Goal: Information Seeking & Learning: Understand process/instructions

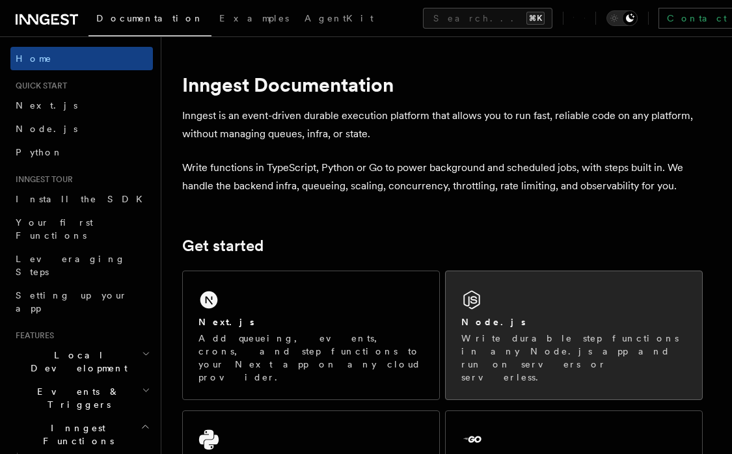
click at [506, 321] on div "Node.js" at bounding box center [573, 322] width 225 height 14
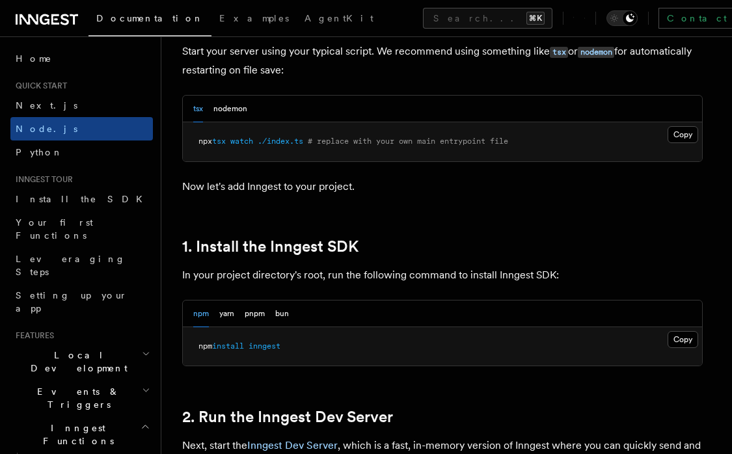
scroll to position [665, 0]
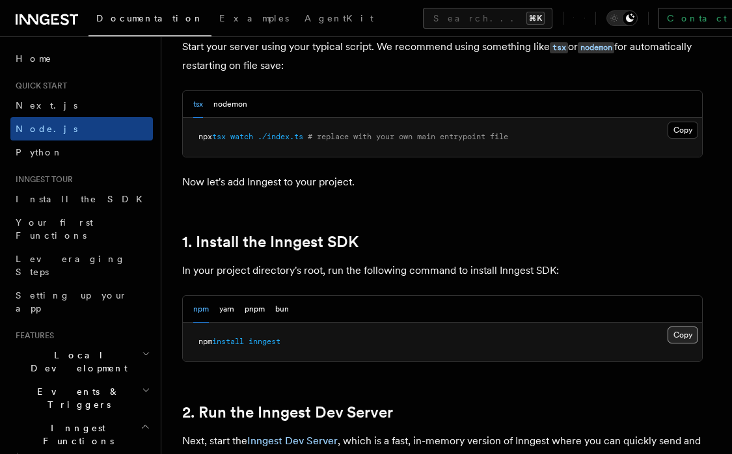
click at [673, 338] on button "Copy Copied" at bounding box center [682, 334] width 31 height 17
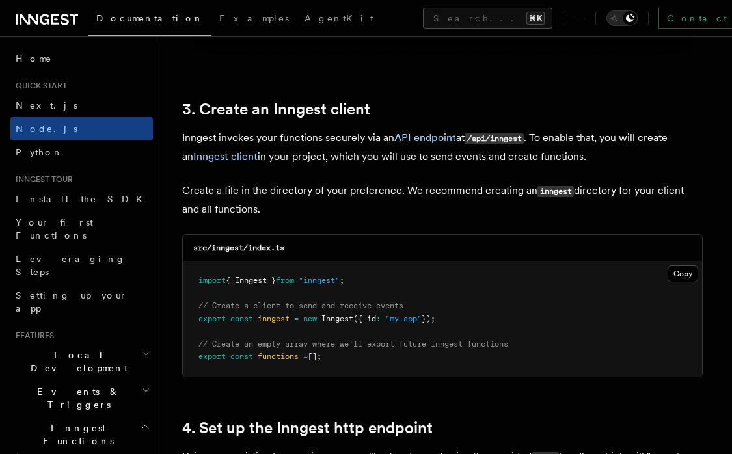
scroll to position [1631, 0]
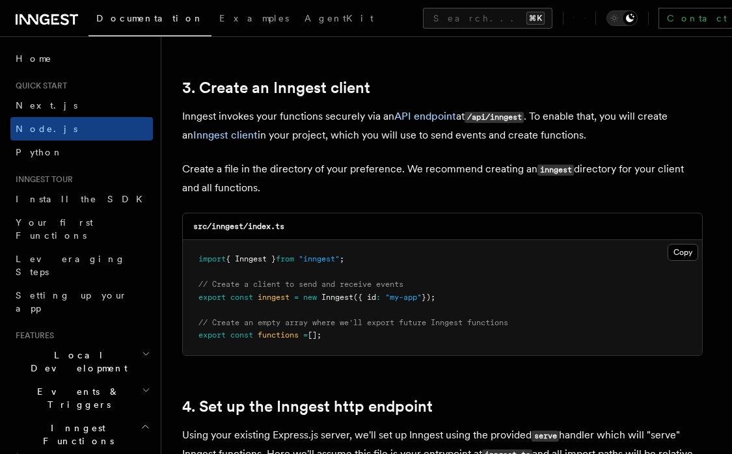
click at [200, 261] on span "import" at bounding box center [211, 258] width 27 height 9
copy code "import { Inngest } from "inngest" ;"
click at [483, 254] on pre "import { Inngest } from "inngest" ; // Create a client to send and receive even…" at bounding box center [442, 297] width 519 height 115
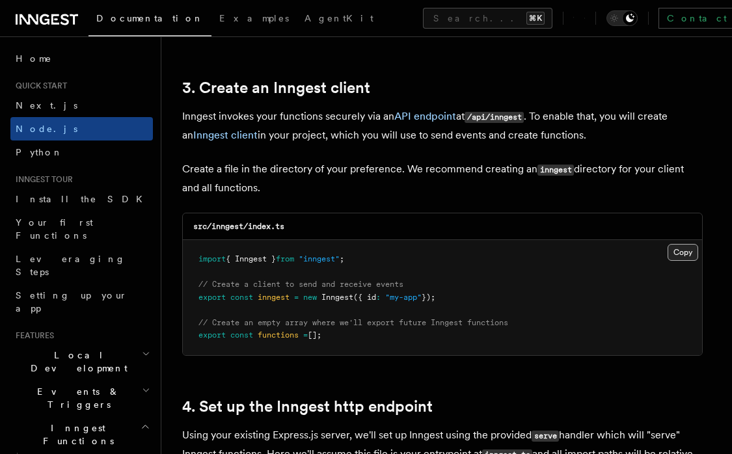
click at [685, 259] on button "Copy Copied" at bounding box center [682, 252] width 31 height 17
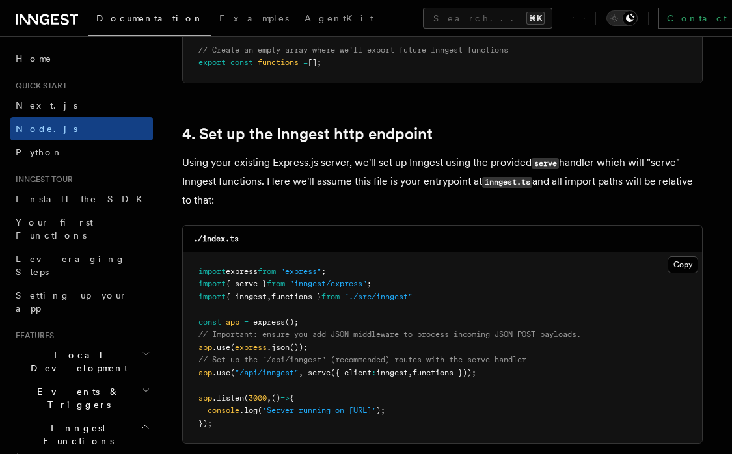
scroll to position [1916, 0]
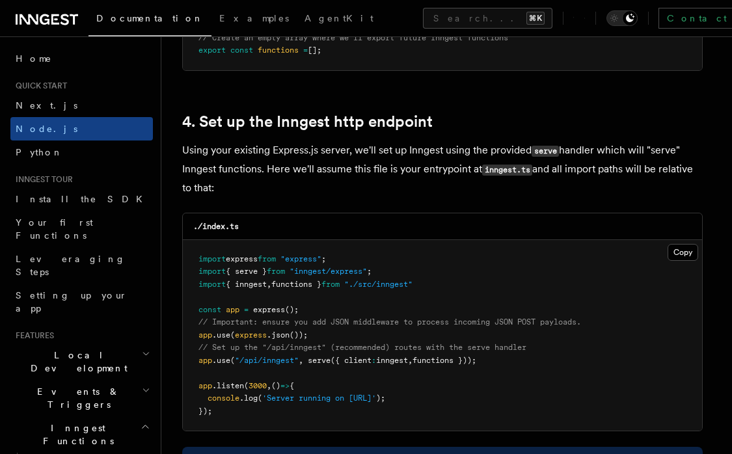
click at [308, 363] on span at bounding box center [305, 360] width 5 height 9
copy span "serve ({ client : inngest , functions }));"
